Goal: Information Seeking & Learning: Learn about a topic

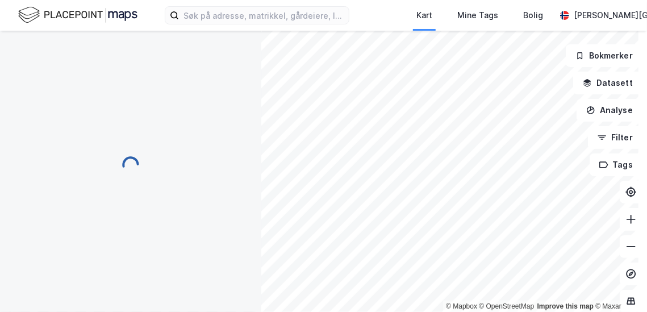
scroll to position [3, 0]
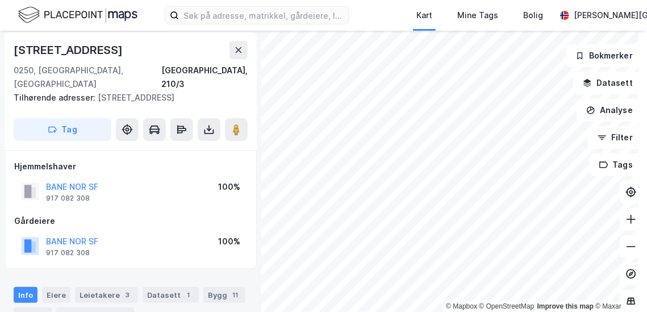
scroll to position [3, 0]
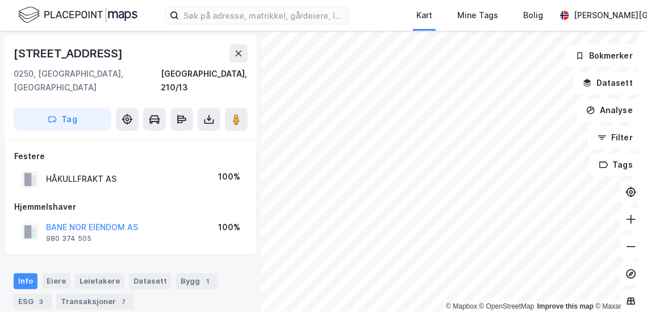
scroll to position [3, 0]
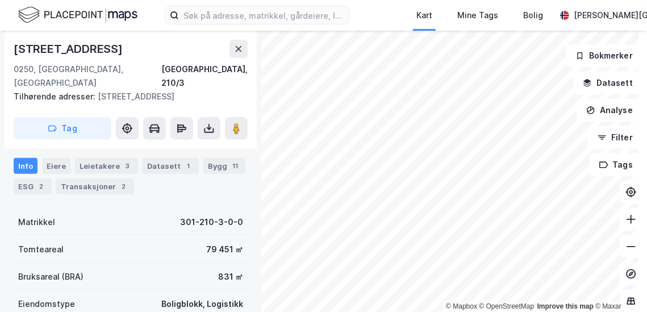
scroll to position [117, 0]
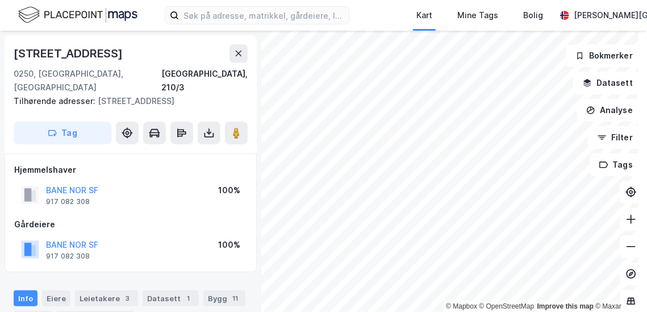
scroll to position [1, 0]
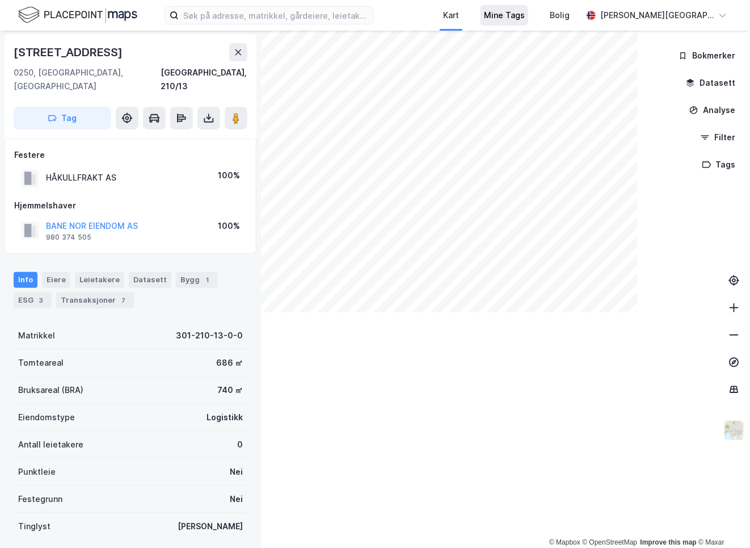
scroll to position [1, 0]
